Goal: Information Seeking & Learning: Learn about a topic

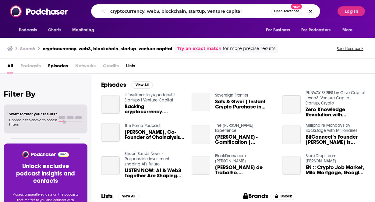
click at [220, 11] on input "cryptocurrency, web3, blockchain, startup, venture capital" at bounding box center [190, 11] width 164 height 10
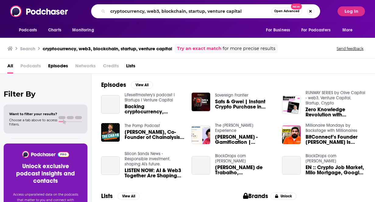
click at [220, 11] on input "cryptocurrency, web3, blockchain, startup, venture capital" at bounding box center [190, 11] width 164 height 10
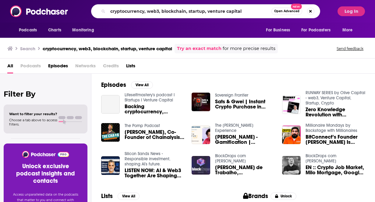
click at [220, 11] on input "cryptocurrency, web3, blockchain, startup, venture capital" at bounding box center [190, 11] width 164 height 10
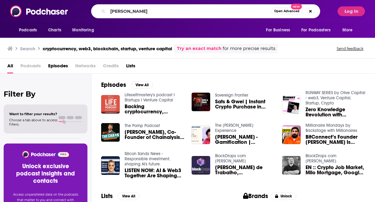
type input "[PERSON_NAME]"
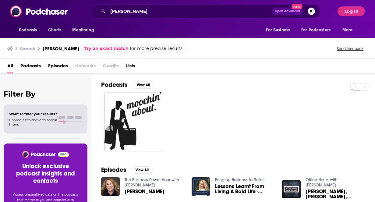
scroll to position [18, 0]
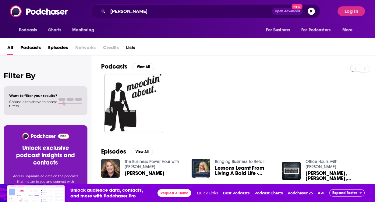
click at [155, 172] on span "[PERSON_NAME]" at bounding box center [145, 173] width 40 height 5
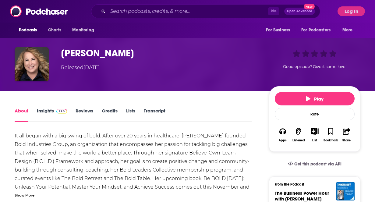
scroll to position [24, 0]
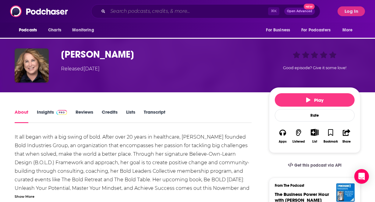
click at [115, 14] on input "Search podcasts, credits, & more..." at bounding box center [188, 11] width 160 height 10
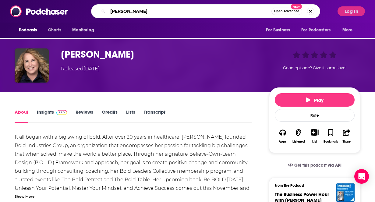
type input "[PERSON_NAME]"
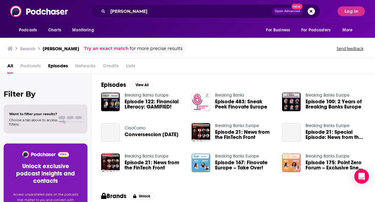
click at [143, 93] on link "Breaking Banks Europe" at bounding box center [147, 95] width 44 height 5
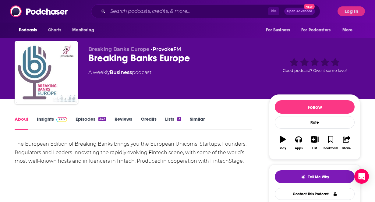
click at [61, 120] on img at bounding box center [61, 119] width 11 height 5
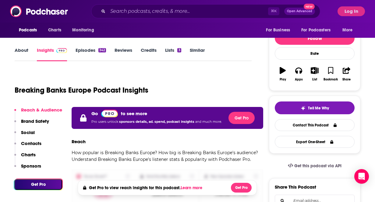
scroll to position [51, 0]
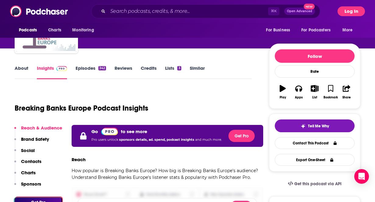
click at [355, 13] on button "Log In" at bounding box center [351, 11] width 27 height 10
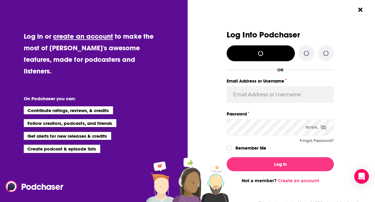
scroll to position [0, 0]
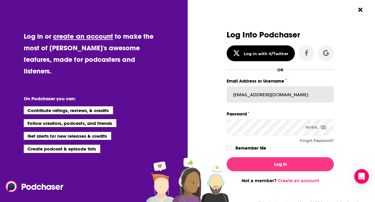
click at [255, 98] on input "[EMAIL_ADDRESS][DOMAIN_NAME]" at bounding box center [280, 94] width 107 height 16
paste input "cmand-c"
type input "cmand-c"
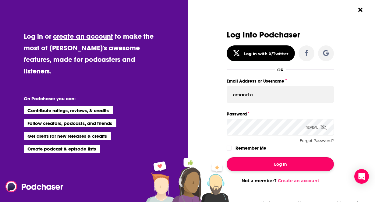
click at [242, 160] on button "Log In" at bounding box center [280, 164] width 107 height 14
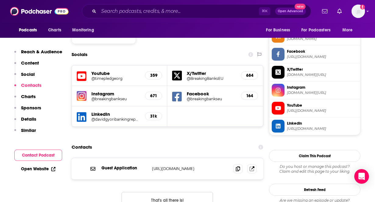
scroll to position [509, 0]
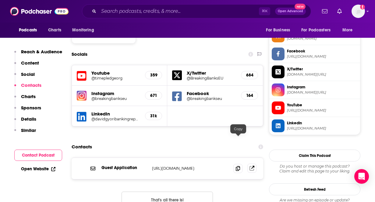
click at [252, 166] on icon at bounding box center [252, 167] width 3 height 3
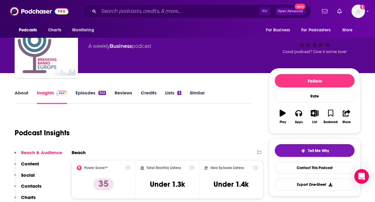
scroll to position [57, 0]
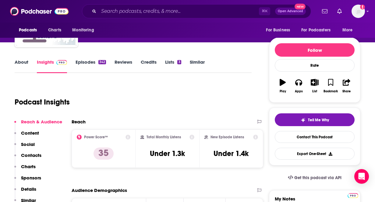
click at [57, 66] on link "Insights" at bounding box center [52, 66] width 30 height 14
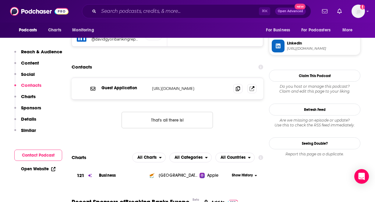
scroll to position [589, 0]
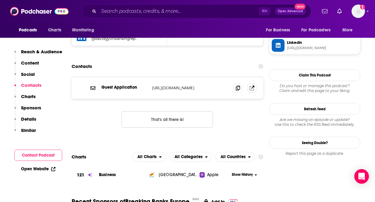
click at [209, 85] on p "[URL][DOMAIN_NAME]" at bounding box center [190, 87] width 77 height 5
click at [239, 85] on icon at bounding box center [238, 87] width 4 height 5
click at [146, 7] on input "Search podcasts, credits, & more..." at bounding box center [179, 11] width 160 height 10
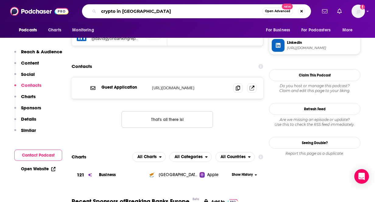
type input "crypto in [GEOGRAPHIC_DATA]"
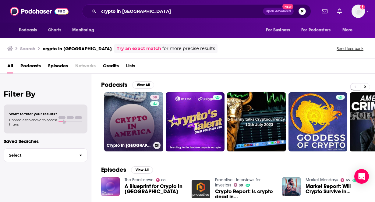
click at [125, 130] on link "38 Crypto In [GEOGRAPHIC_DATA]" at bounding box center [133, 121] width 59 height 59
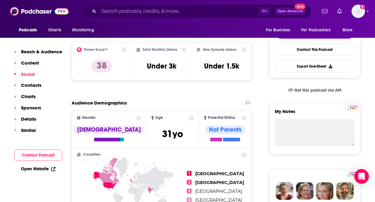
scroll to position [35, 0]
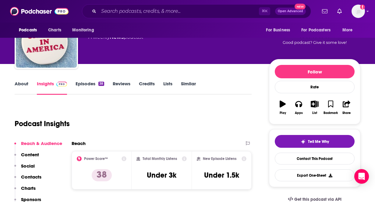
click at [23, 82] on link "About" at bounding box center [22, 88] width 14 height 14
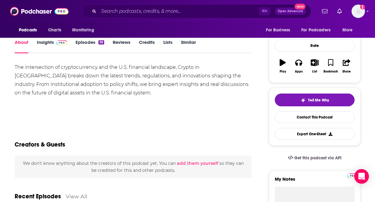
scroll to position [74, 0]
